Goal: Task Accomplishment & Management: Complete application form

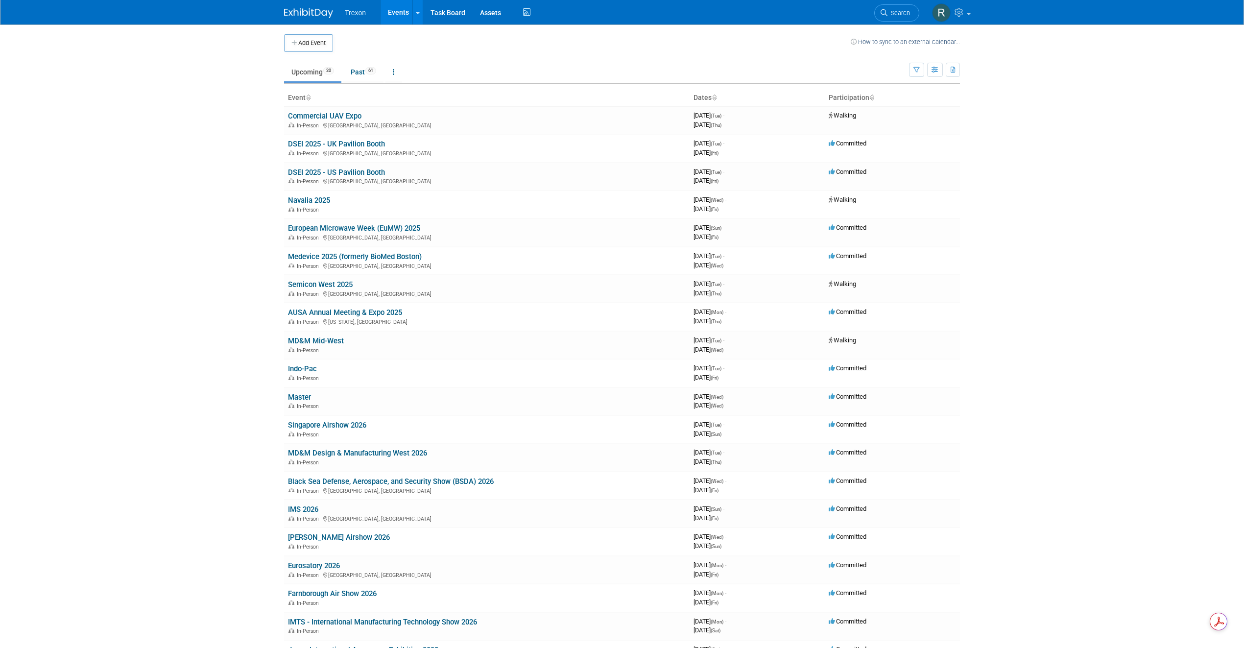
click at [304, 43] on button "Add Event" at bounding box center [308, 43] width 49 height 18
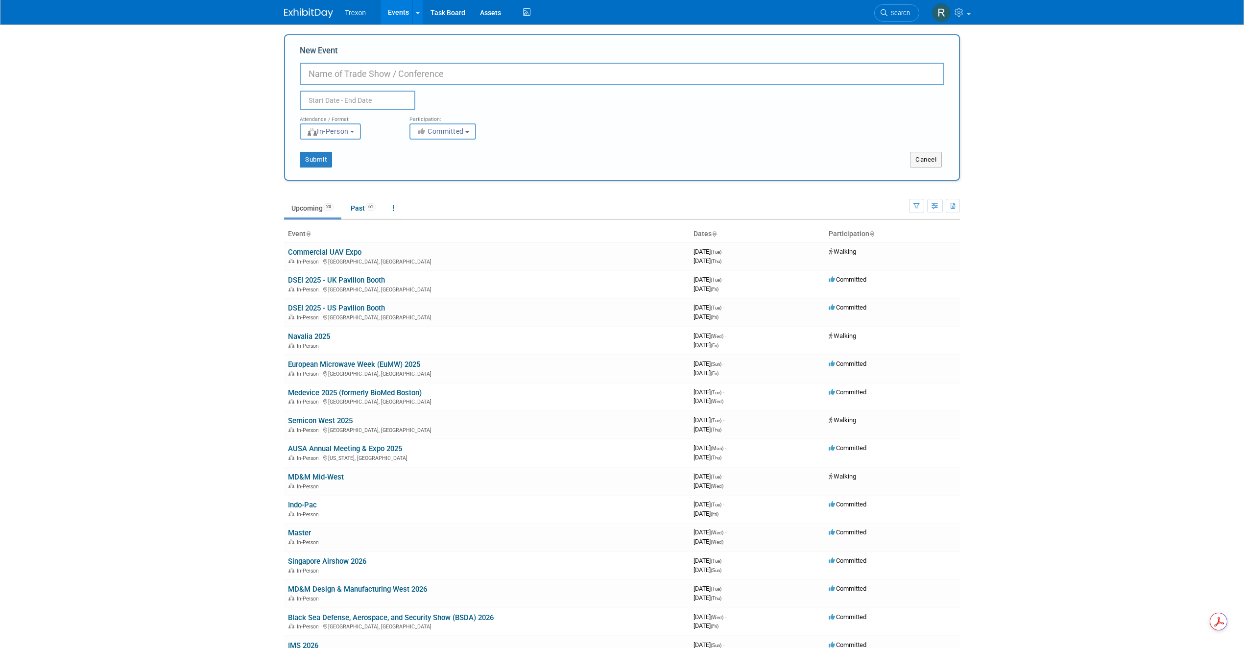
click at [212, 79] on body "Trexon Events Add Event Bulk Upload Events Shareable Event Boards Recently View…" at bounding box center [622, 324] width 1244 height 648
click at [356, 73] on input "New Event" at bounding box center [622, 74] width 644 height 23
click at [345, 98] on input "text" at bounding box center [358, 101] width 116 height 20
click at [379, 73] on input "Space Tech Expo 2026" at bounding box center [622, 74] width 644 height 23
type input "Space Tech Expo [GEOGRAPHIC_DATA] 2026"
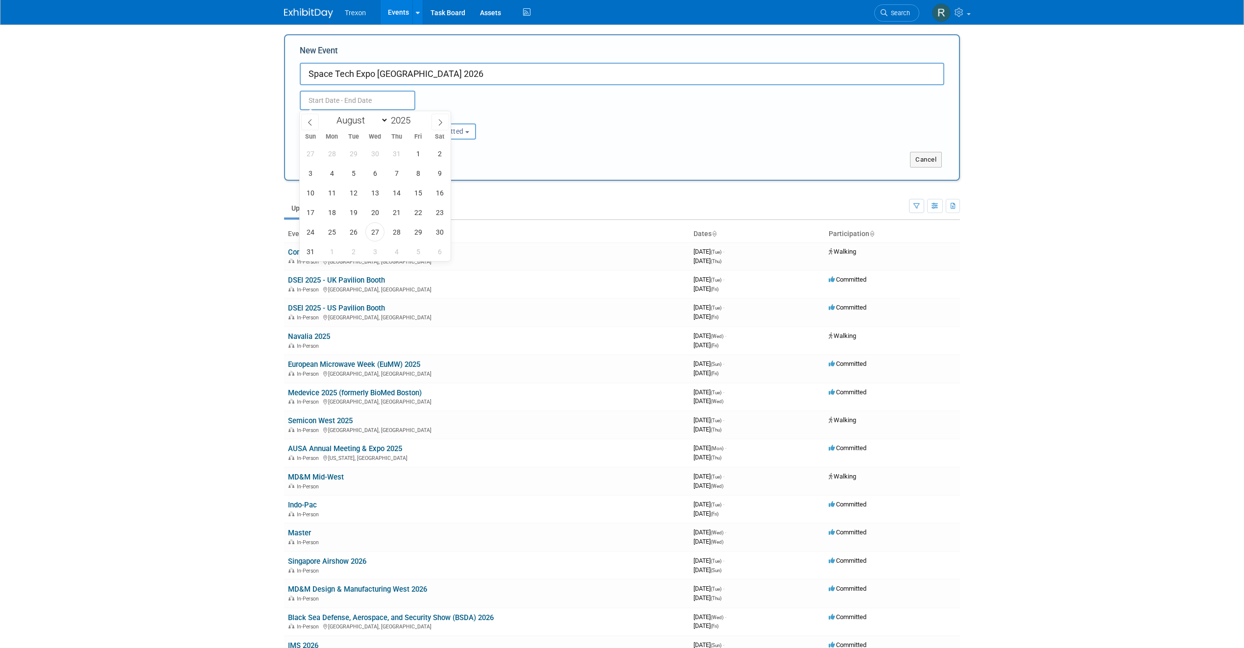
click at [354, 105] on input "text" at bounding box center [358, 101] width 116 height 20
click at [359, 121] on select "January February March April May June July August September October November De…" at bounding box center [360, 120] width 56 height 12
select select "5"
click at [332, 114] on select "January February March April May June July August September October November De…" at bounding box center [360, 120] width 56 height 12
click at [404, 122] on input "2025" at bounding box center [402, 120] width 29 height 11
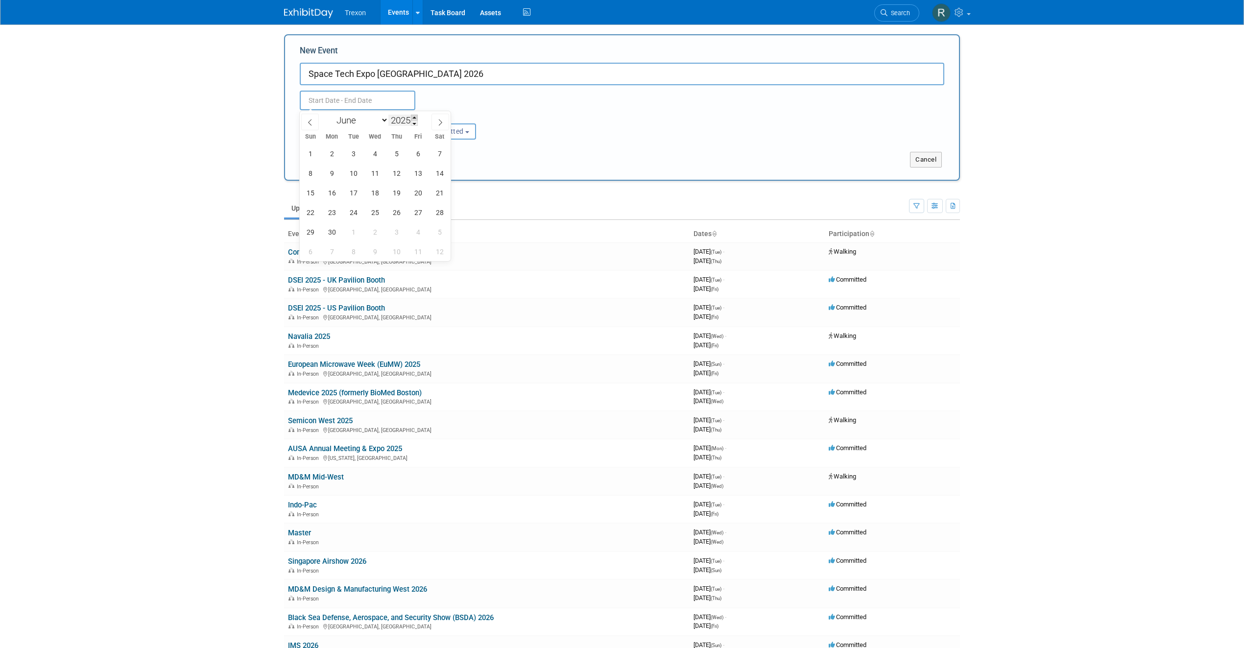
click at [416, 115] on span at bounding box center [414, 118] width 7 height 6
type input "2026"
click at [358, 147] on span "2" at bounding box center [353, 153] width 19 height 19
click at [395, 151] on span "4" at bounding box center [396, 153] width 19 height 19
type input "[DATE] to [DATE]"
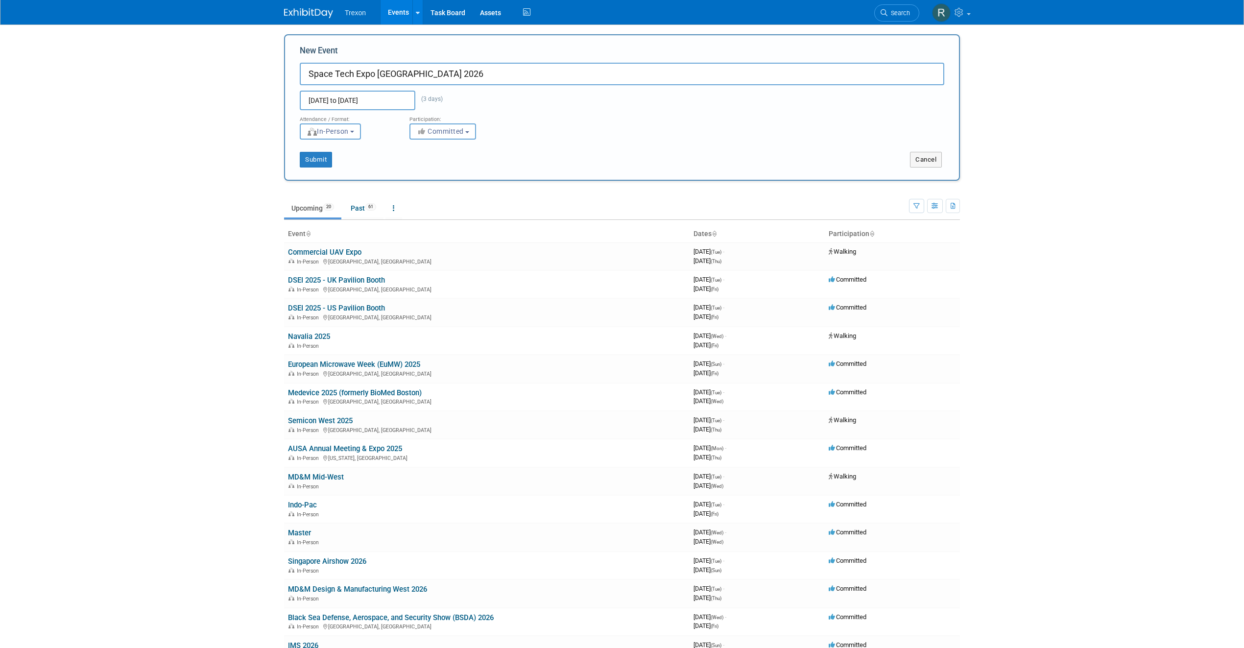
scroll to position [4, 0]
click at [328, 158] on button "Submit" at bounding box center [316, 158] width 32 height 16
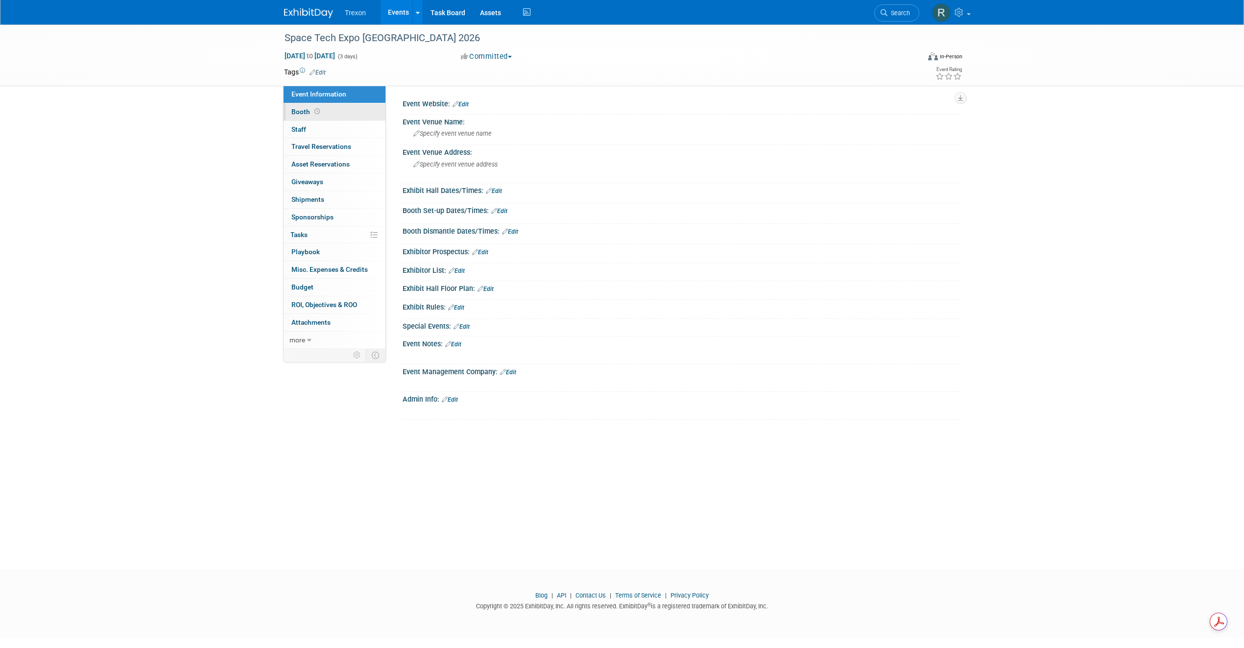
click at [315, 112] on icon at bounding box center [316, 111] width 5 height 5
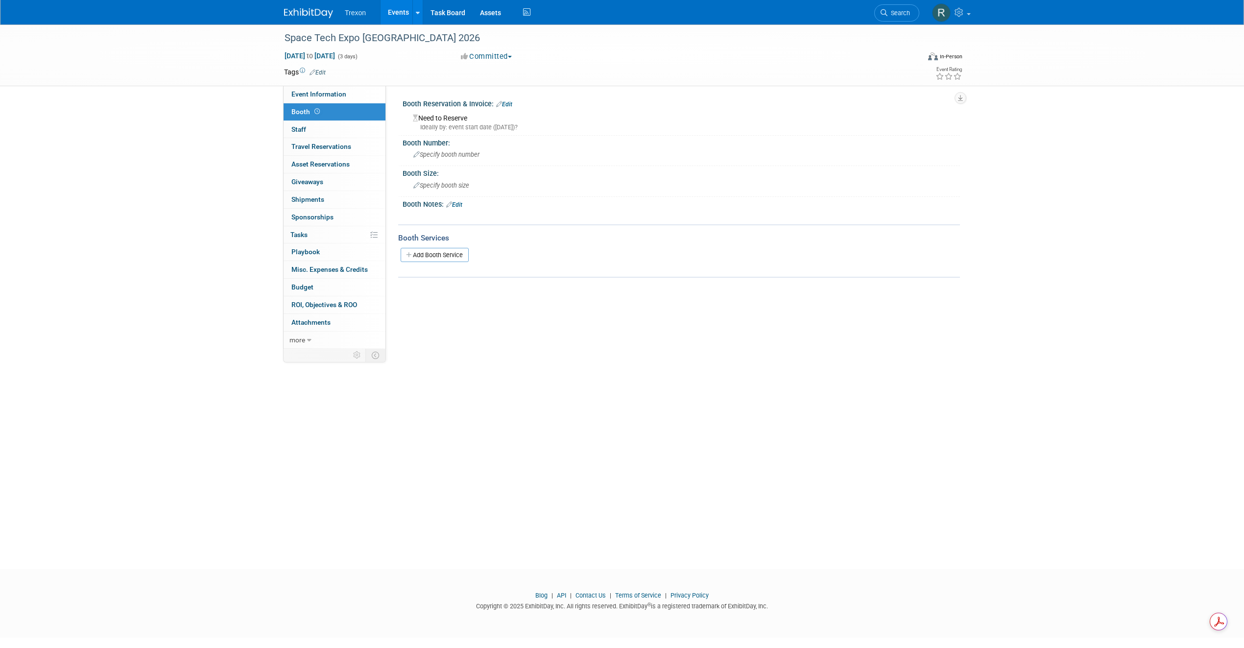
click at [511, 102] on link "Edit" at bounding box center [504, 104] width 16 height 7
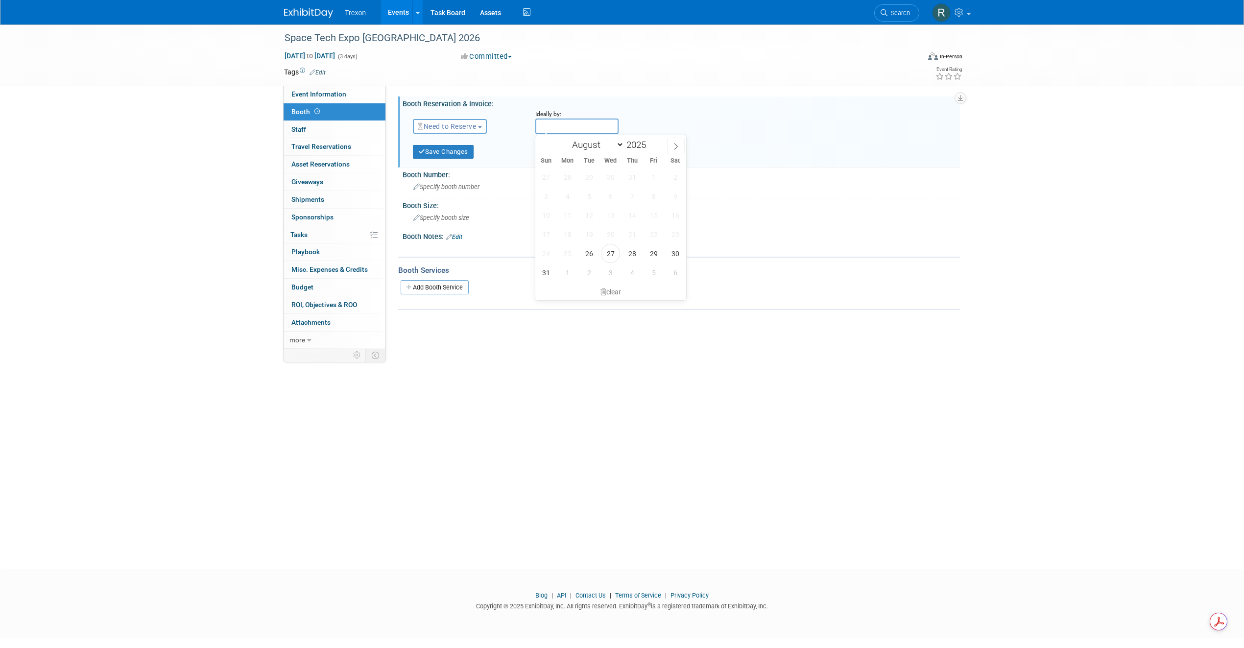
click at [579, 122] on input "text" at bounding box center [576, 126] width 83 height 16
click at [445, 127] on span "Need to Reserve" at bounding box center [447, 126] width 58 height 8
click at [466, 155] on link "Reserved" at bounding box center [465, 157] width 105 height 14
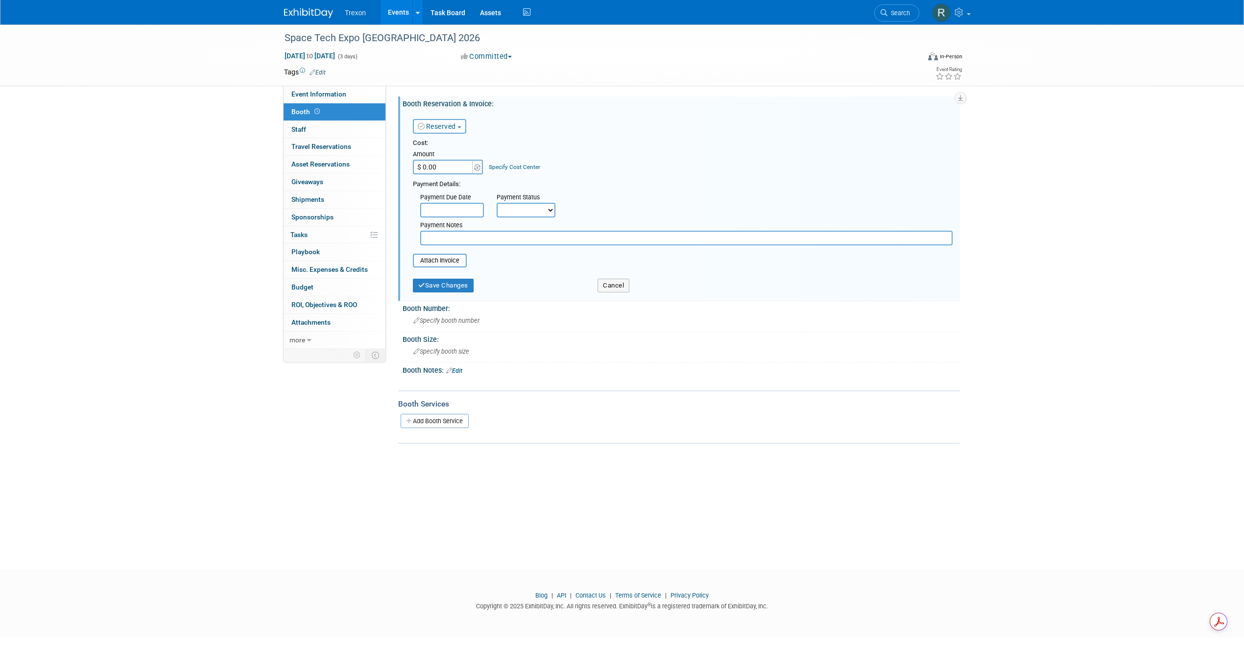
click at [454, 168] on input "$ 0.00" at bounding box center [443, 167] width 61 height 15
click at [450, 209] on input "text" at bounding box center [452, 210] width 64 height 15
click at [604, 197] on div "Payment Due Date Payment Status Not Paid Yet Partially Paid Paid in Full Next P…" at bounding box center [682, 217] width 554 height 56
click at [469, 236] on input "text" at bounding box center [686, 238] width 532 height 15
click at [456, 130] on link "Reserved" at bounding box center [437, 126] width 38 height 8
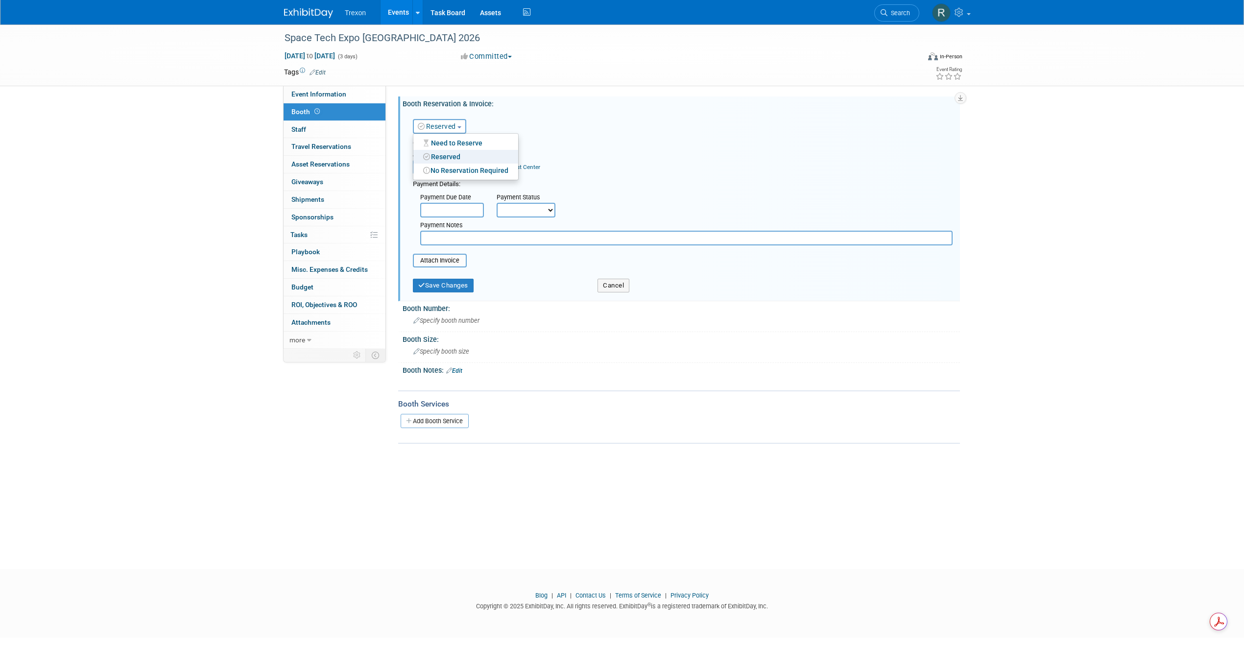
click at [529, 132] on div "Reserved Need to Reserve Reserved No Reservation Required Ideally by:" at bounding box center [682, 124] width 554 height 28
click at [441, 284] on button "Save Changes" at bounding box center [443, 286] width 61 height 14
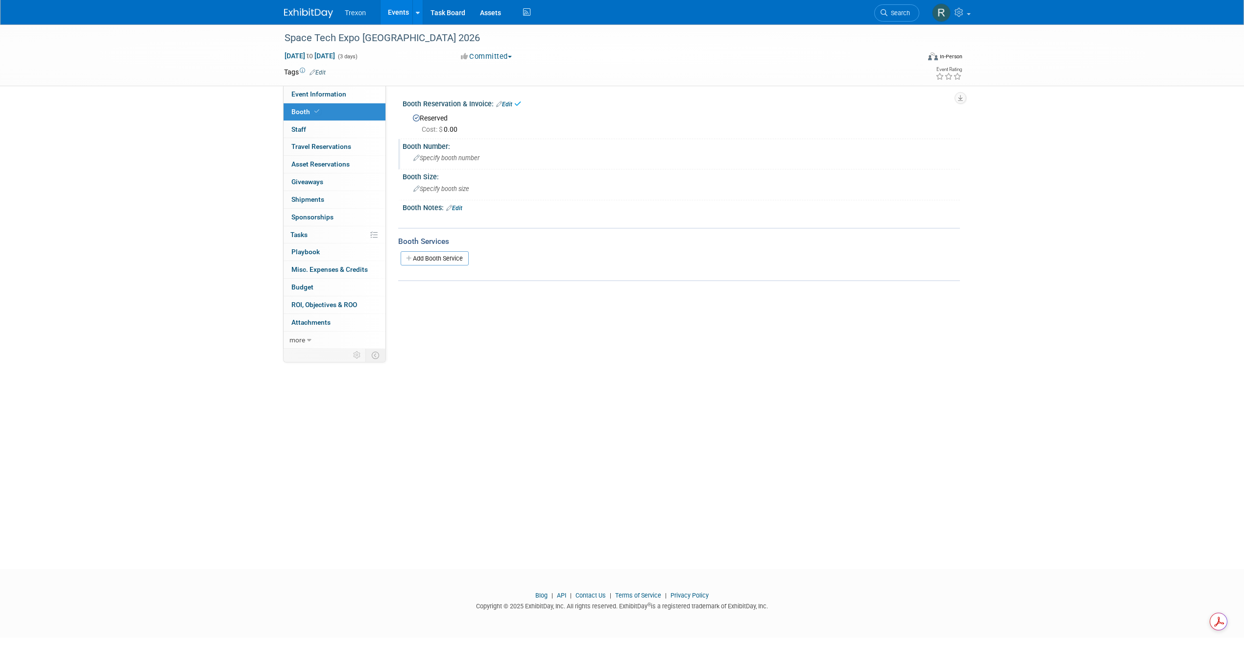
click at [420, 157] on span "Specify booth number" at bounding box center [446, 157] width 66 height 7
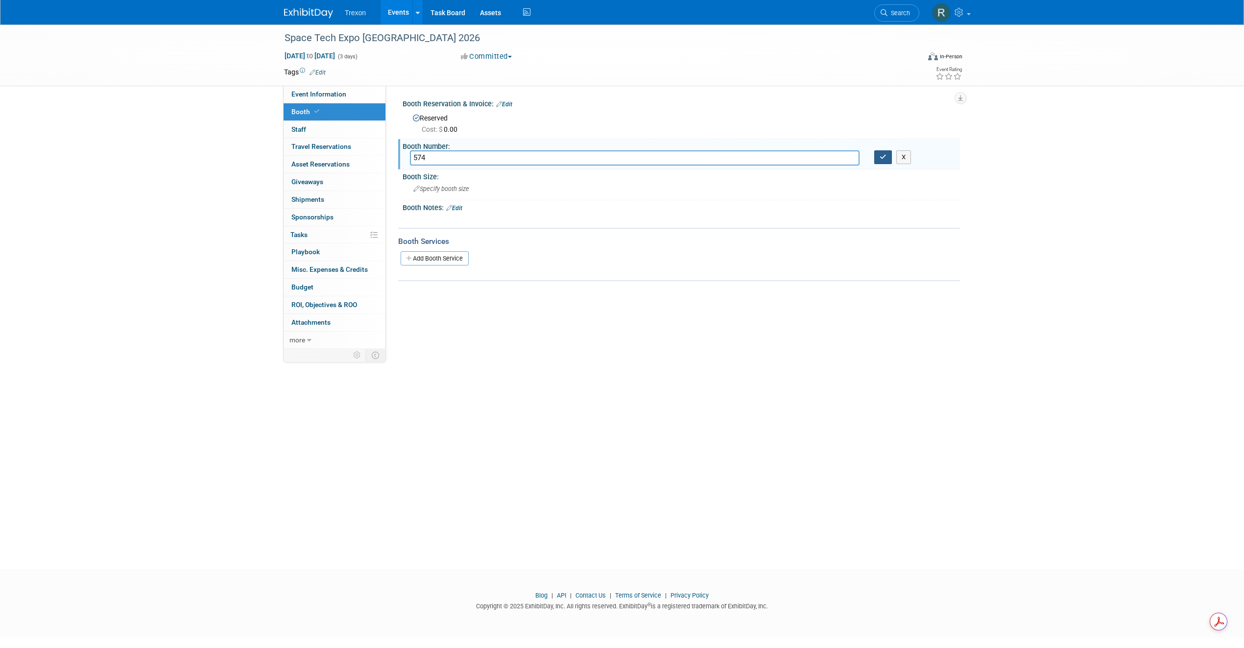
type input "574"
click at [881, 160] on button "button" at bounding box center [883, 157] width 18 height 14
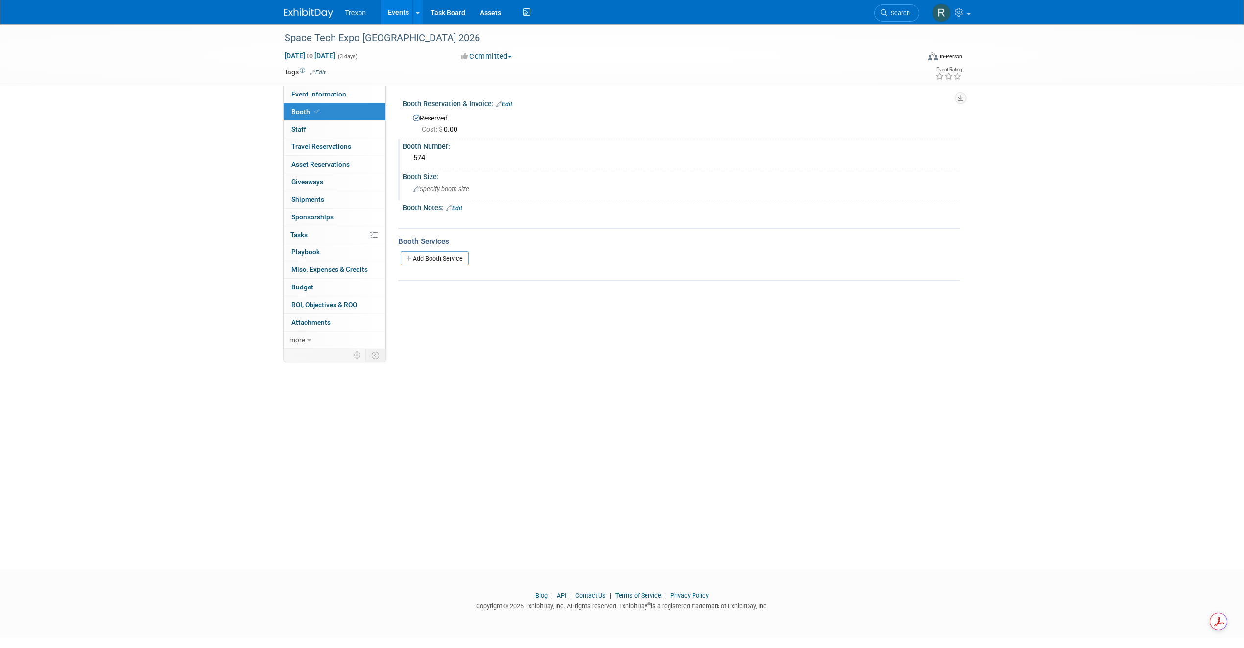
click at [415, 189] on icon at bounding box center [416, 189] width 6 height 6
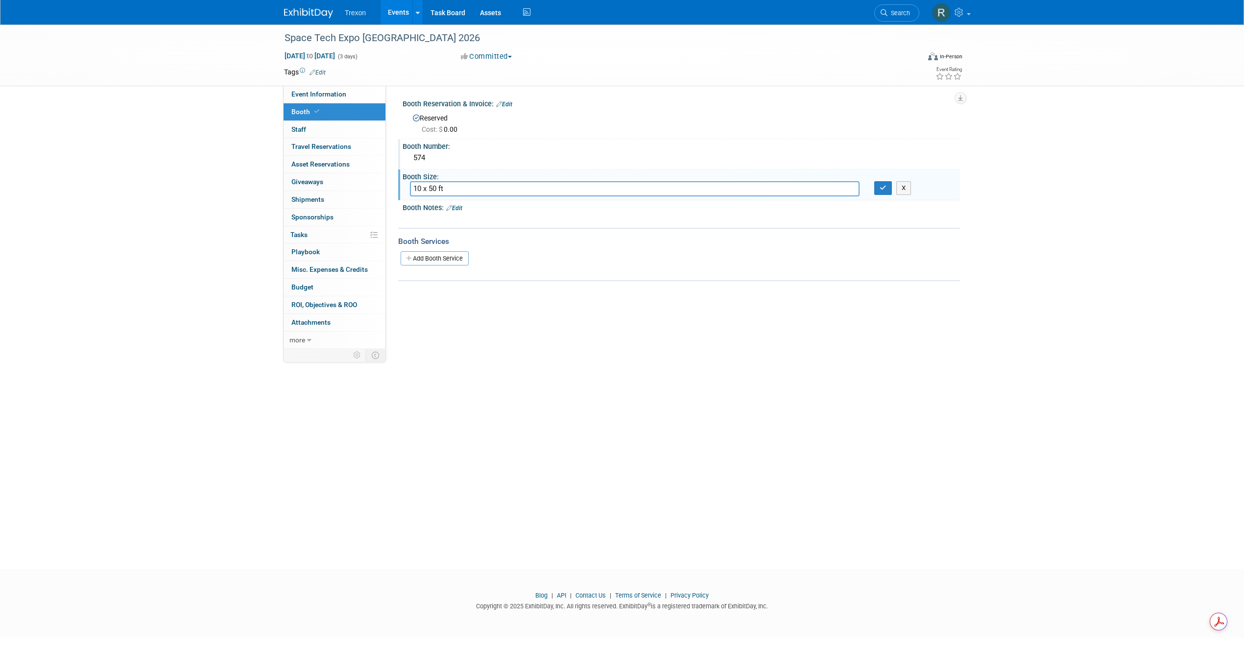
click at [419, 190] on input "10 x 50 ft" at bounding box center [634, 188] width 449 height 15
drag, startPoint x: 444, startPoint y: 188, endPoint x: 448, endPoint y: 235, distance: 47.7
click at [444, 192] on input "10ft x 50 ft" at bounding box center [634, 188] width 449 height 15
click at [422, 188] on input "10ft x 15 ft" at bounding box center [634, 188] width 449 height 15
type input "10 ft x 15 ft"
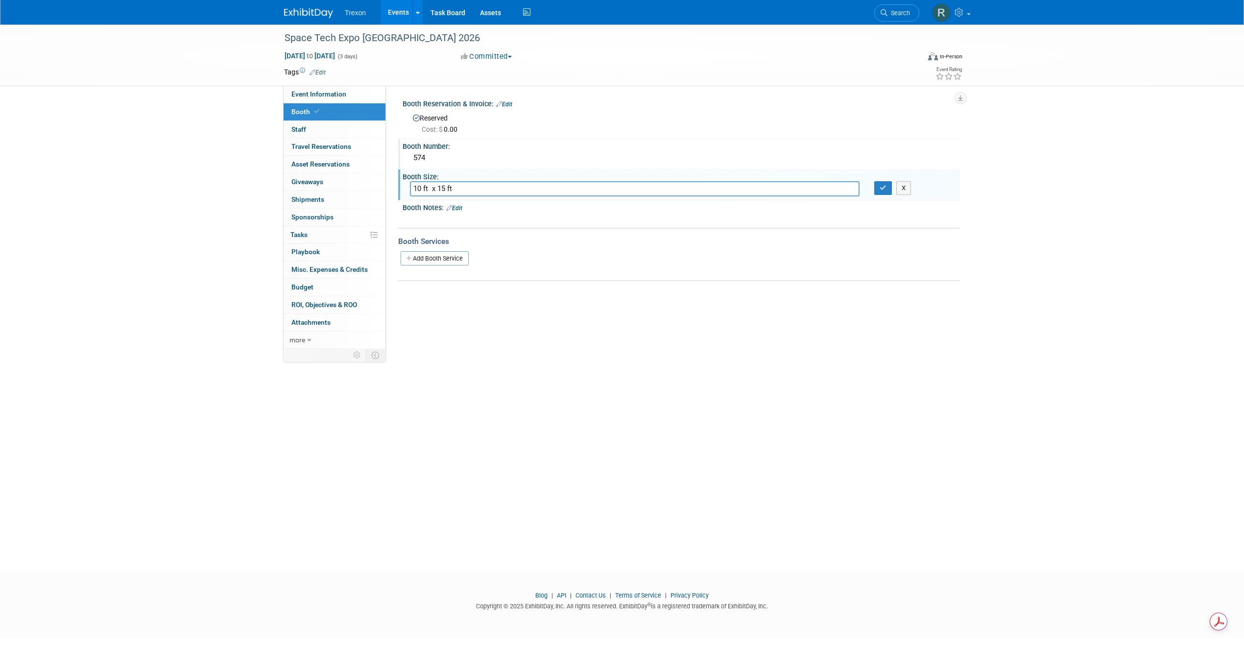
click at [458, 205] on link "Edit" at bounding box center [454, 208] width 16 height 7
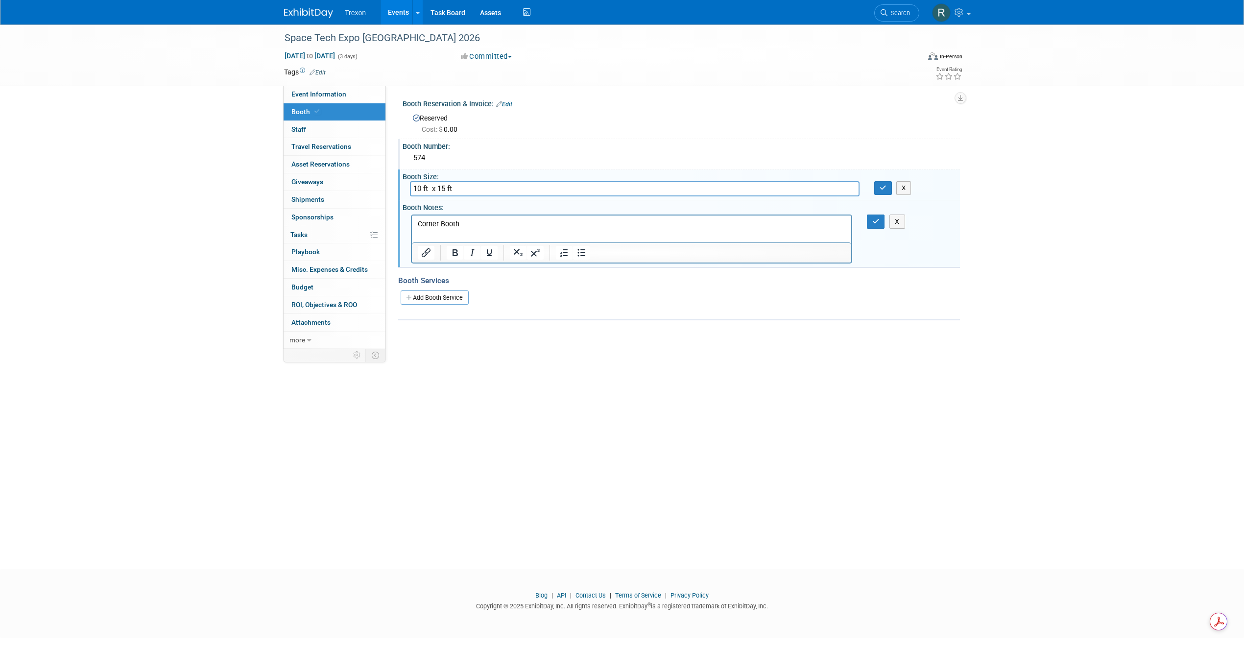
click at [523, 341] on div "Event Website: Edit Event Venue Name: Specify event venue name Event Venue Addr…" at bounding box center [673, 216] width 574 height 261
click at [874, 222] on icon "button" at bounding box center [875, 221] width 7 height 7
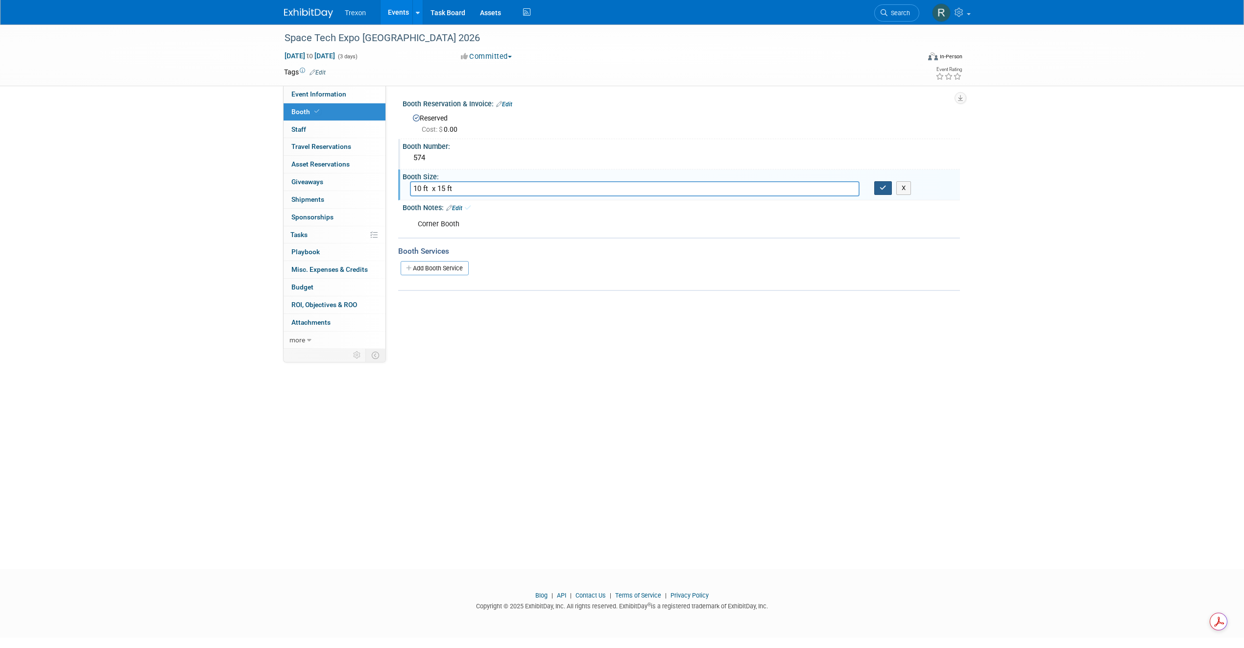
click at [882, 190] on icon "button" at bounding box center [882, 188] width 7 height 6
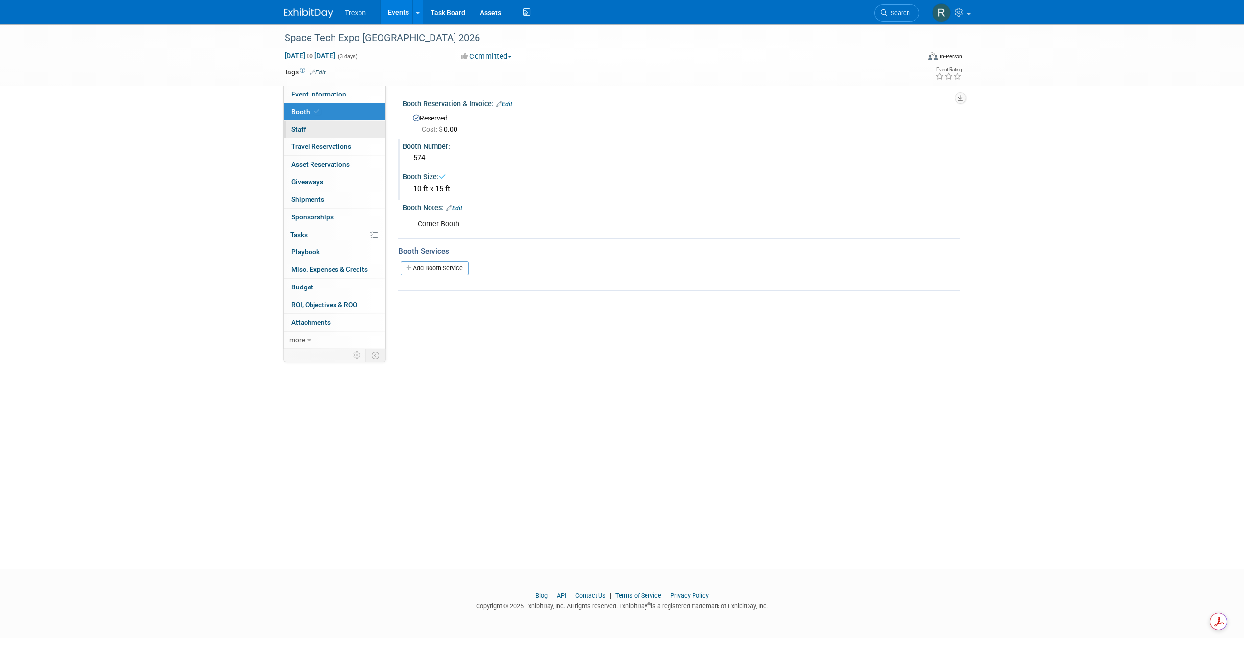
click at [322, 125] on link "0 Staff 0" at bounding box center [334, 129] width 102 height 17
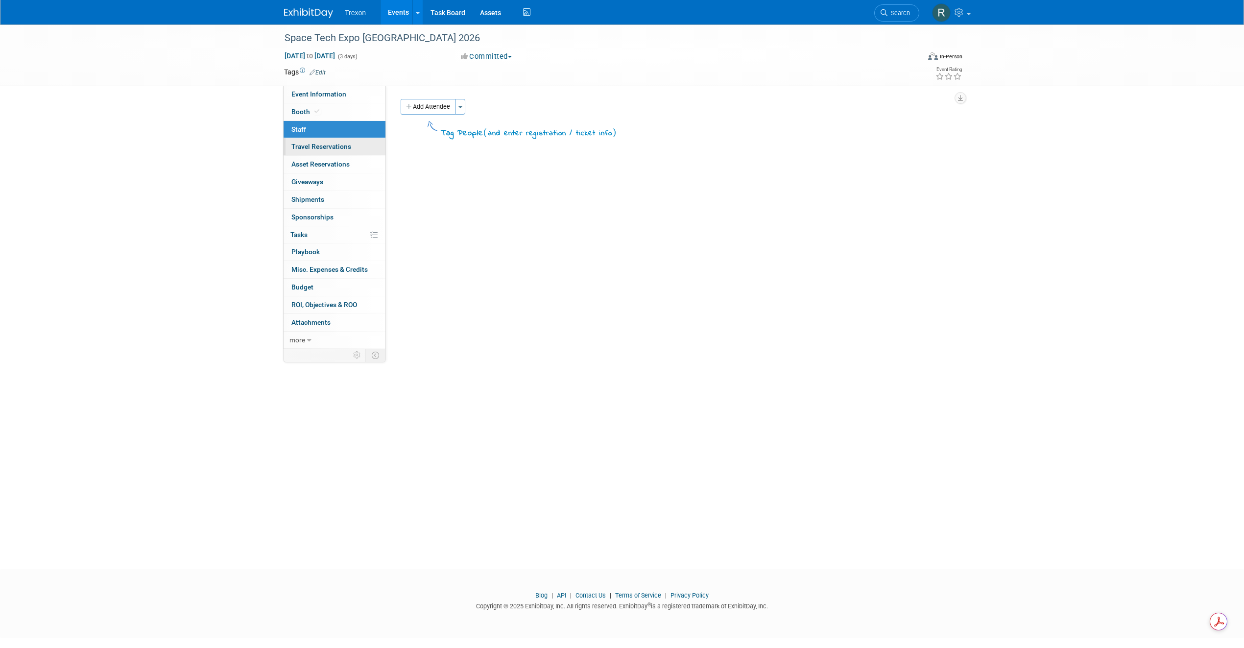
click at [311, 143] on span "Travel Reservations 0" at bounding box center [321, 146] width 60 height 8
click at [321, 99] on link "Event Information" at bounding box center [334, 94] width 102 height 17
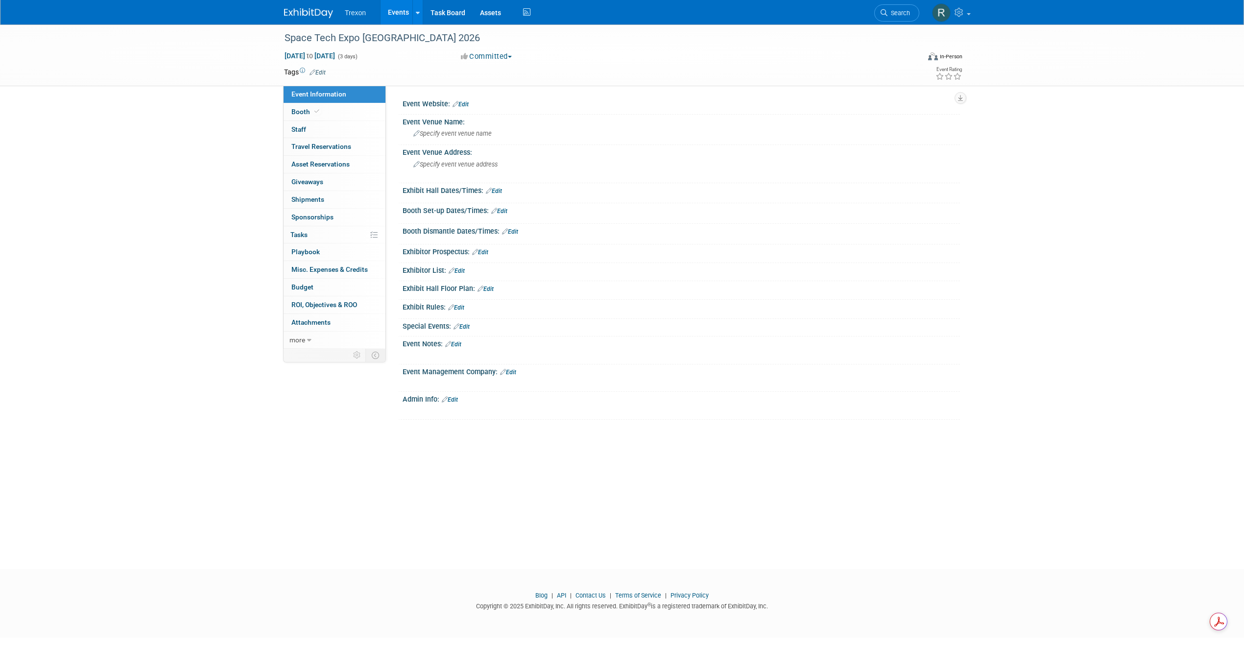
click at [489, 287] on link "Edit" at bounding box center [485, 288] width 16 height 7
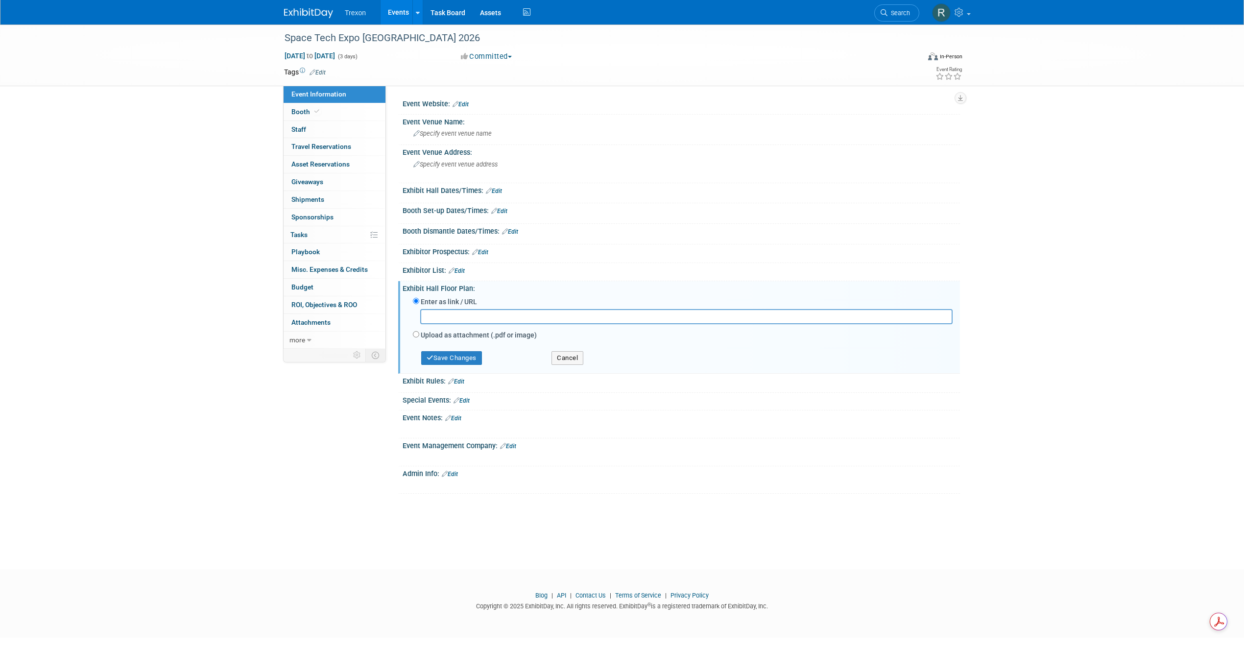
paste input "https://nam10.safelinks.protection.outlook.com/?url=https%3A%2F%2Fspaceexpousa2…"
type input "https://nam10.safelinks.protection.outlook.com/?url=https%3A%2F%2Fspaceexpousa2…"
click at [452, 356] on button "Save Changes" at bounding box center [451, 358] width 61 height 14
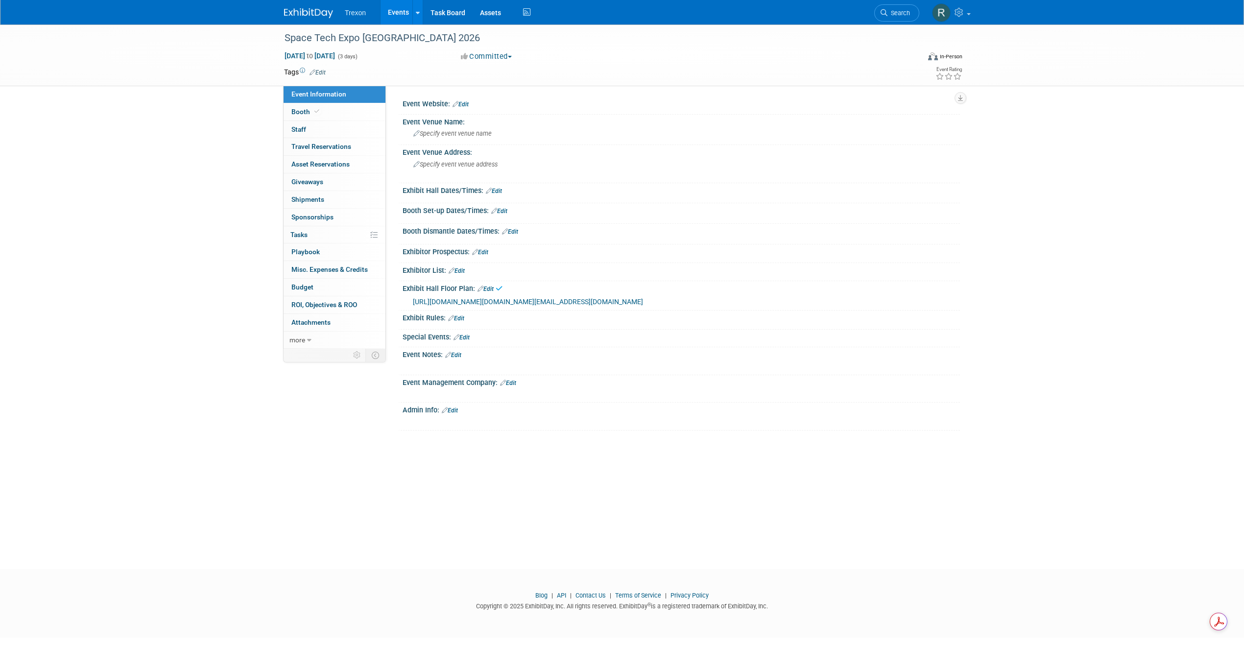
click at [486, 306] on span "https://nam10.safelinks.protection.outlook.com/?url=https%3A%2F%2Fspaceexpousa2…" at bounding box center [528, 302] width 230 height 8
click at [429, 134] on span "Specify event venue name" at bounding box center [452, 133] width 78 height 7
paste input "Anaheim Convention Center (Hall A)"
click at [513, 134] on input "Anaheim Convention Center (Hall A)" at bounding box center [634, 133] width 449 height 15
drag, startPoint x: 535, startPoint y: 135, endPoint x: 533, endPoint y: 144, distance: 10.0
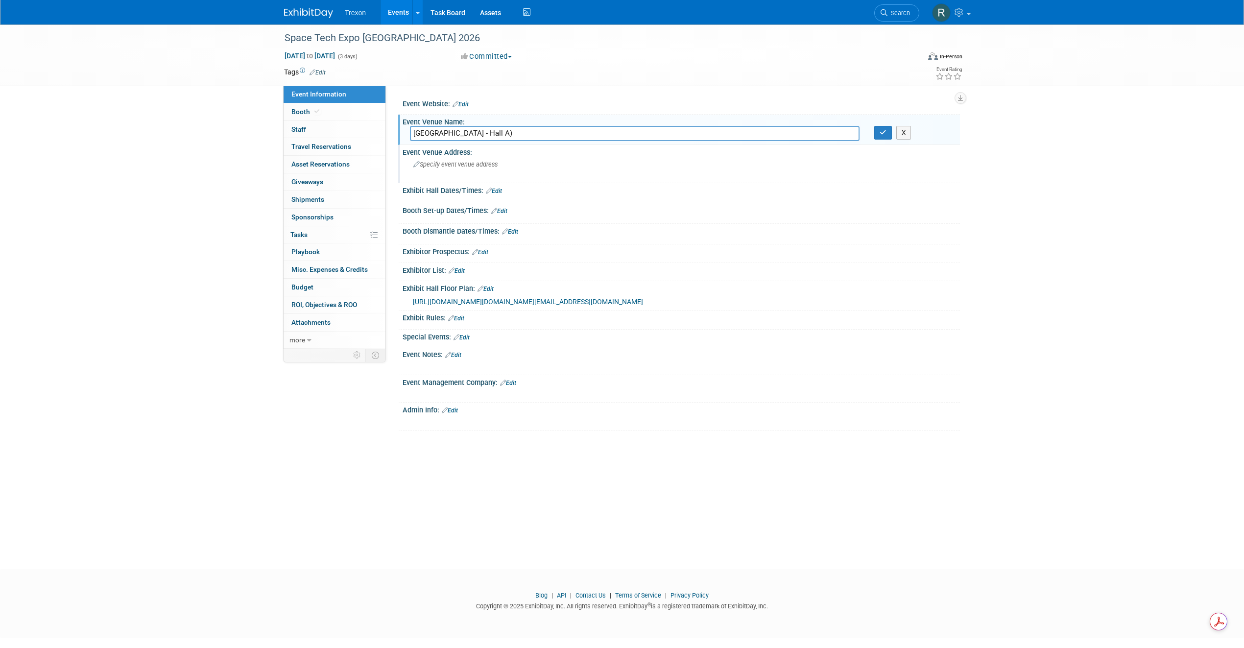
click at [533, 136] on input "Anaheim Convention Center - Hall A)" at bounding box center [634, 133] width 449 height 15
type input "Anaheim Convention Center - Hall A"
click at [883, 130] on icon "button" at bounding box center [882, 132] width 7 height 6
click at [460, 103] on link "Edit" at bounding box center [460, 104] width 16 height 7
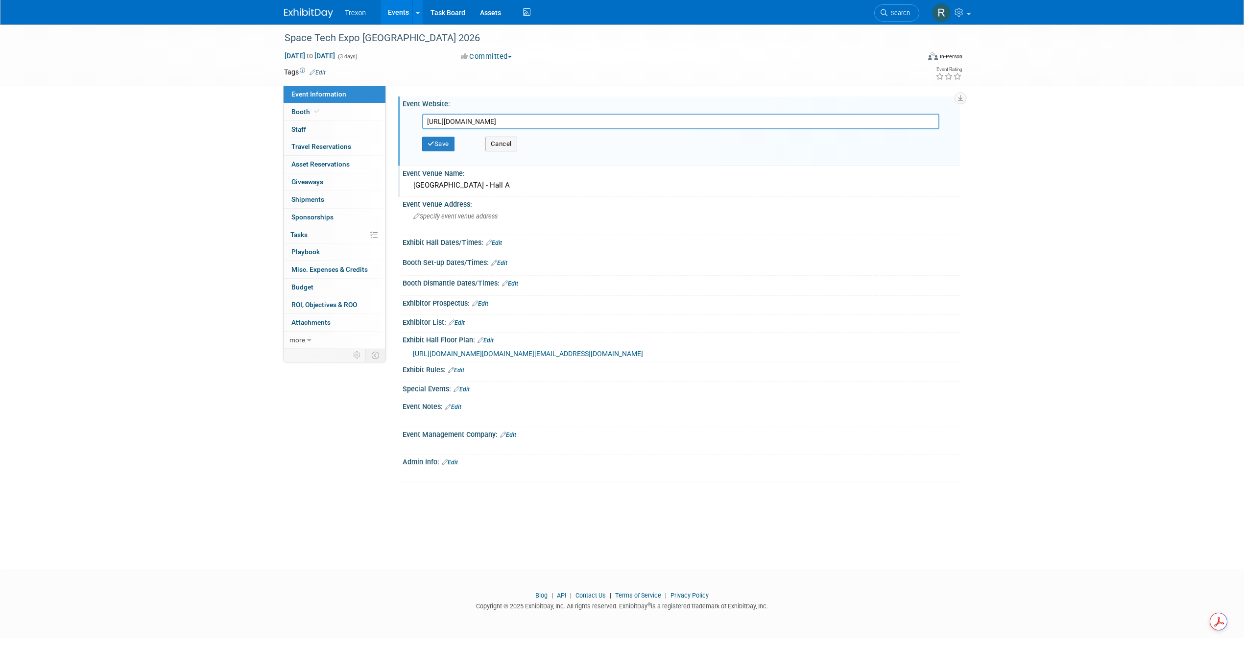
type input "https://www.spacetechexpo.com/"
click at [971, 164] on div "Space Tech Expo USA 2026 Jun 2, 2026 to Jun 4, 2026 (3 days) Jun 2, 2026 to Jun…" at bounding box center [622, 287] width 1244 height 527
click at [442, 147] on button "Save" at bounding box center [438, 144] width 32 height 15
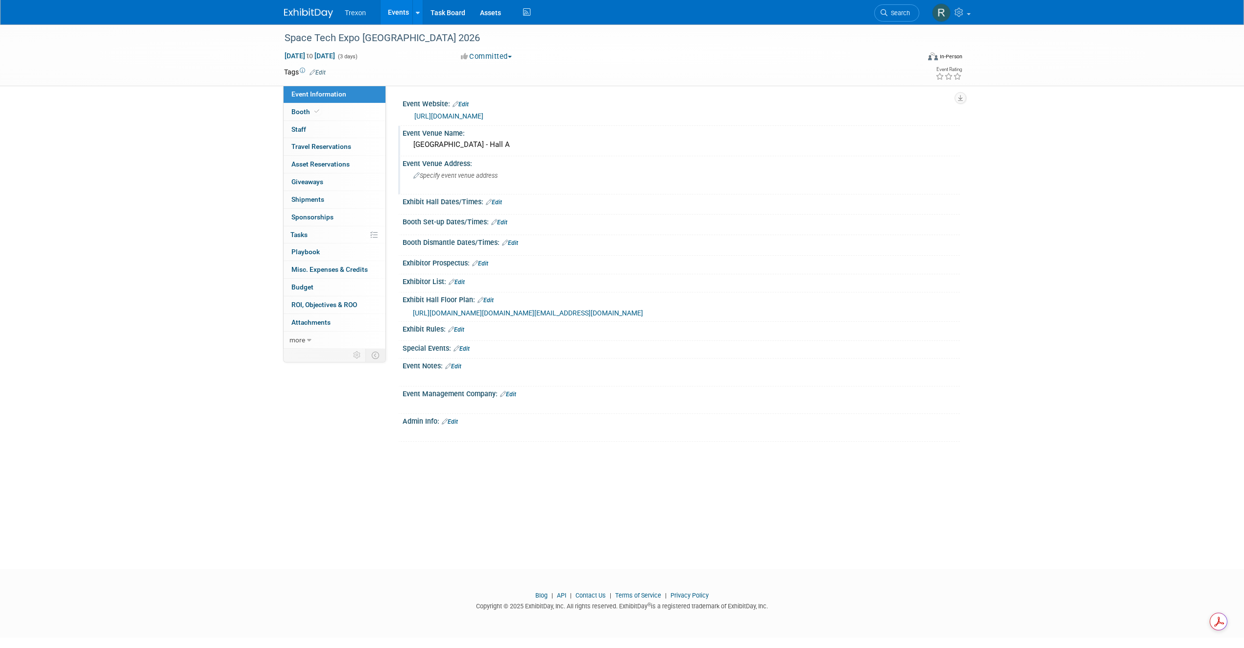
click at [456, 183] on div "Specify event venue address" at bounding box center [518, 179] width 217 height 23
type textarea "Anaheim Convention Center 800 W Katella Ave, Anaheim, CA 92802"
click at [614, 178] on button "button" at bounding box center [612, 175] width 18 height 14
